Goal: Task Accomplishment & Management: Manage account settings

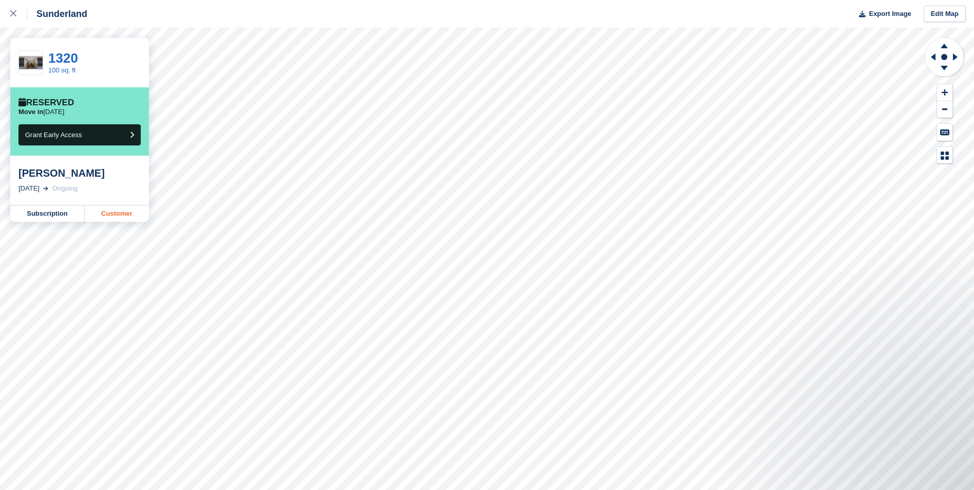
click at [108, 218] on link "Customer" at bounding box center [117, 213] width 64 height 16
click at [14, 17] on div at bounding box center [18, 14] width 17 height 12
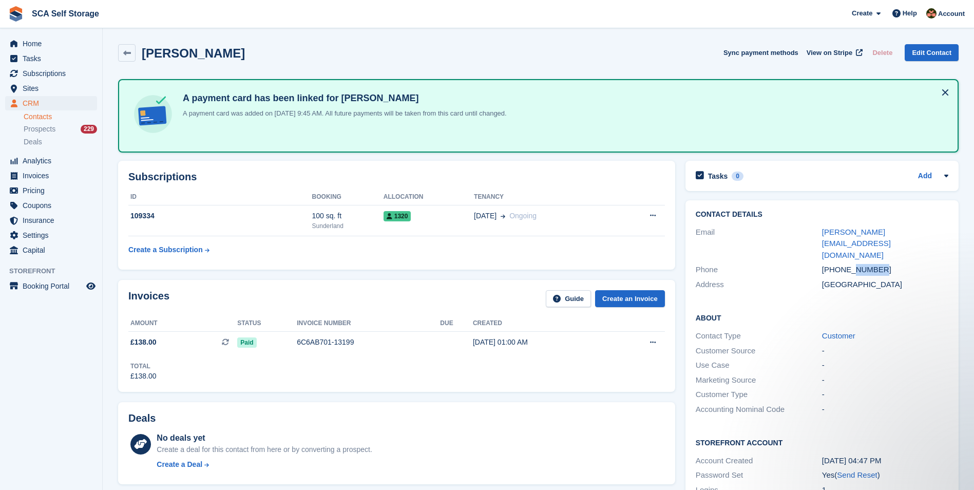
drag, startPoint x: 880, startPoint y: 246, endPoint x: 853, endPoint y: 248, distance: 27.3
click at [853, 264] on div "+447910879715" at bounding box center [885, 270] width 126 height 12
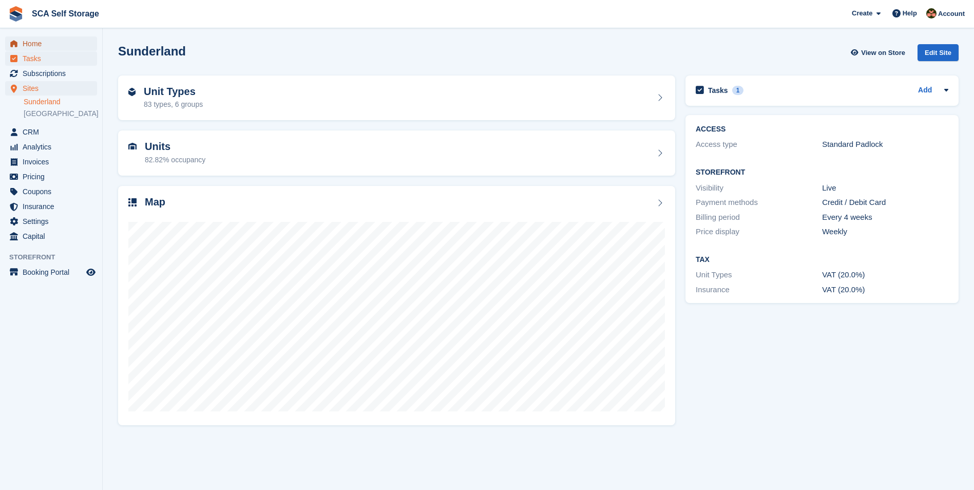
click at [51, 49] on span "Home" at bounding box center [54, 43] width 62 height 14
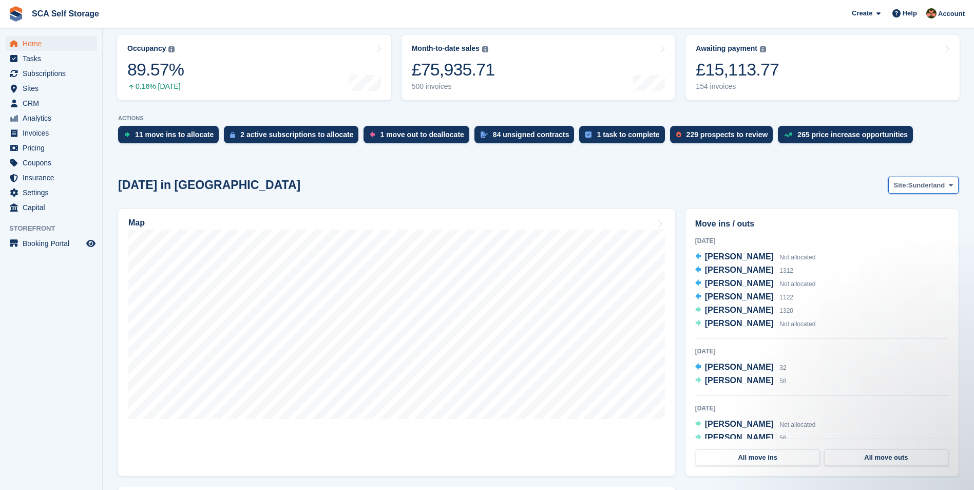
click at [908, 181] on span "Site:" at bounding box center [901, 185] width 14 height 10
click at [900, 227] on link "Sheffield" at bounding box center [908, 228] width 92 height 18
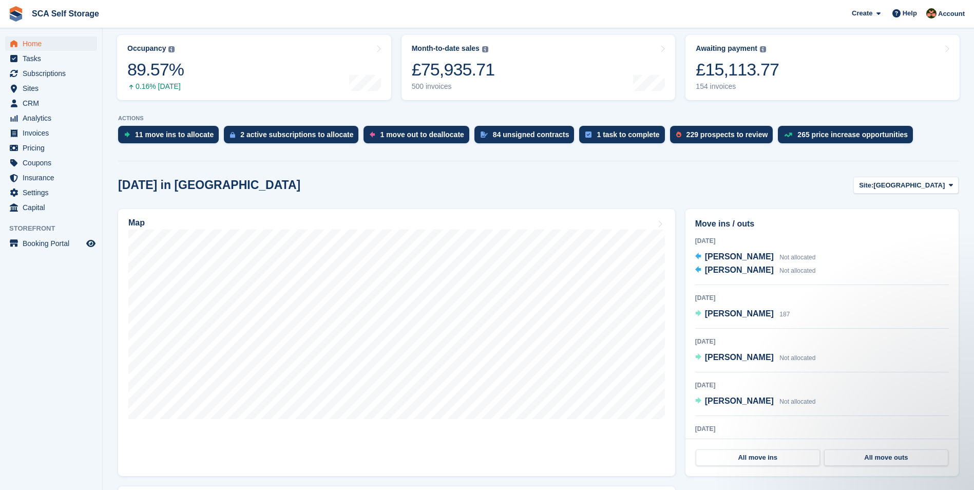
drag, startPoint x: 119, startPoint y: 183, endPoint x: 132, endPoint y: 185, distance: 13.1
click at [120, 182] on h2 "Today in Sheffield" at bounding box center [209, 185] width 182 height 14
